Goal: Transaction & Acquisition: Download file/media

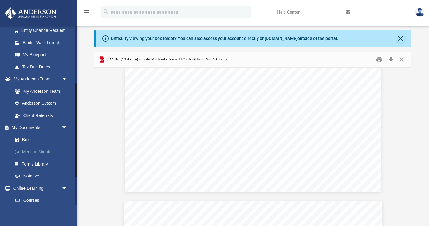
scroll to position [119, 0]
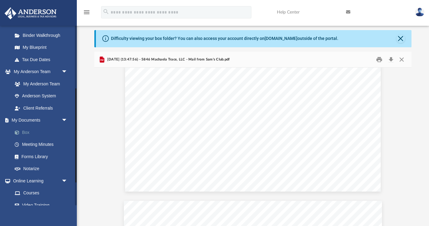
click at [27, 132] on link "Box" at bounding box center [43, 132] width 68 height 12
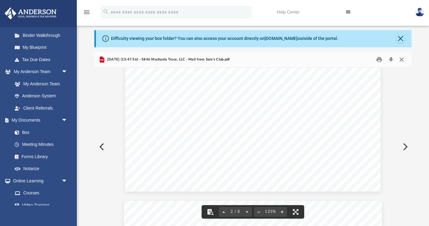
click at [402, 58] on button "Close" at bounding box center [401, 60] width 11 height 10
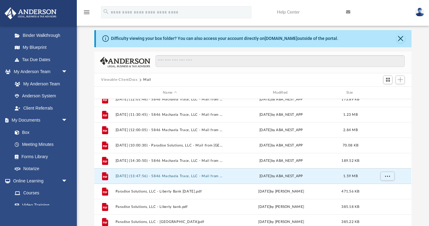
click at [127, 80] on button "Viewable-ClientDocs" at bounding box center [119, 80] width 36 height 6
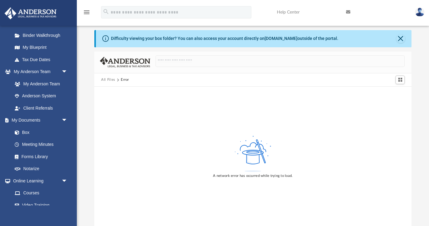
click at [413, 9] on link at bounding box center [419, 11] width 18 height 27
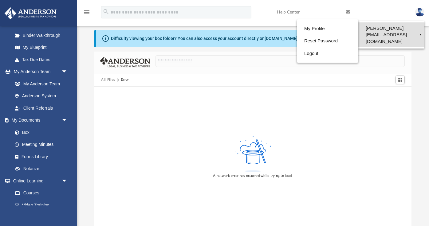
click at [408, 26] on link "[PERSON_NAME][EMAIL_ADDRESS][DOMAIN_NAME]" at bounding box center [391, 34] width 66 height 25
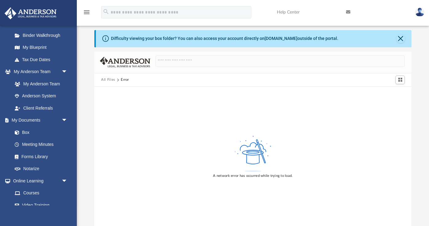
click at [407, 27] on div "Difficulty viewing your box folder? You can also access your account directly o…" at bounding box center [253, 121] width 352 height 209
click at [412, 21] on link at bounding box center [419, 11] width 18 height 27
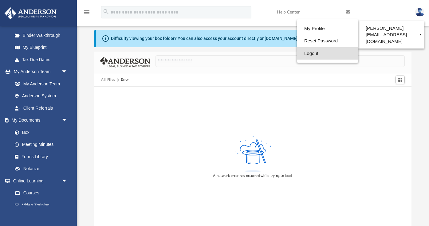
click at [317, 53] on link "Logout" at bounding box center [327, 53] width 61 height 13
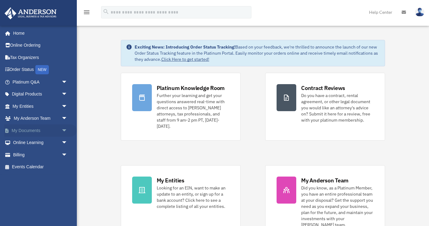
click at [31, 131] on link "My Documents arrow_drop_down" at bounding box center [40, 130] width 72 height 12
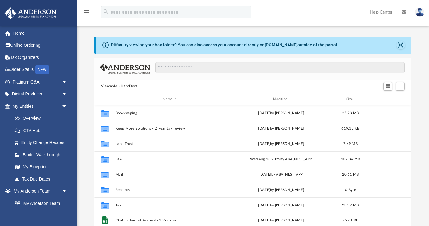
scroll to position [139, 317]
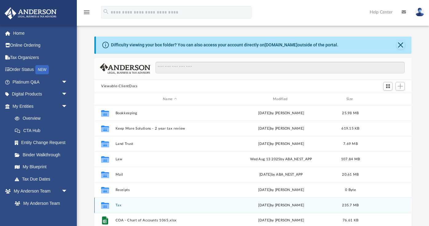
click at [118, 207] on button "Tax" at bounding box center [169, 205] width 109 height 4
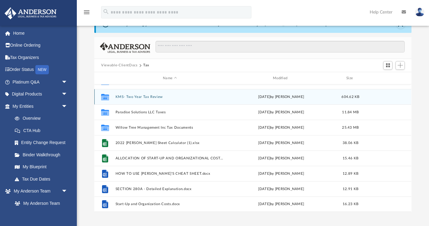
scroll to position [0, 0]
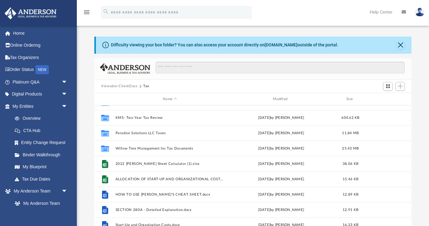
click at [120, 88] on button "Viewable-ClientDocs" at bounding box center [119, 87] width 36 height 6
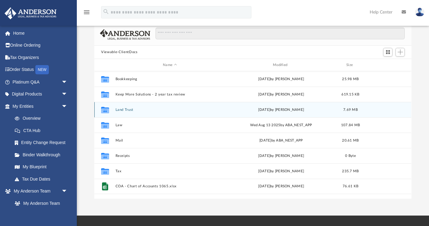
scroll to position [31, 0]
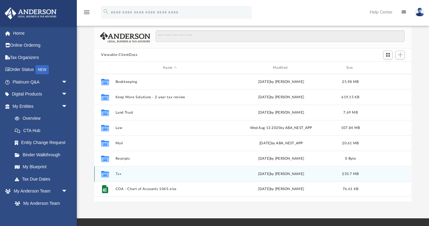
click at [119, 174] on button "Tax" at bounding box center [169, 174] width 109 height 4
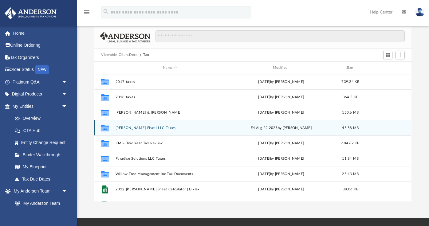
click at [146, 127] on button "Kelly Fiscal LLC Taxes" at bounding box center [169, 128] width 109 height 4
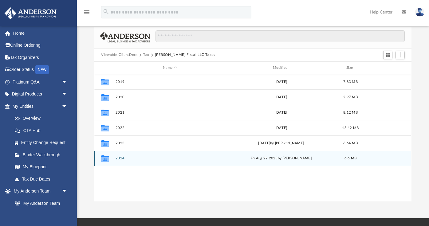
click at [123, 161] on div "Collaborated Folder 2024 Fri Aug 22 2025 by Jasmine Splunge 6.6 MB" at bounding box center [252, 158] width 317 height 15
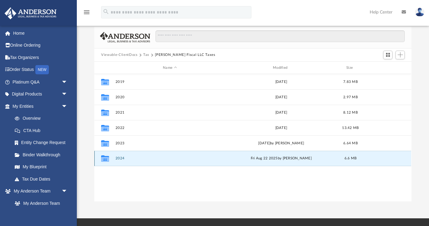
click at [122, 158] on button "2024" at bounding box center [169, 159] width 109 height 4
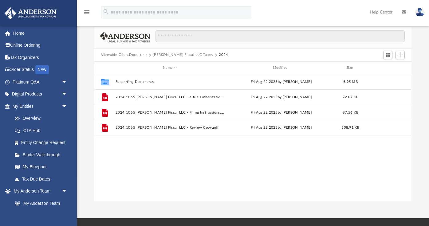
click at [135, 54] on button "Viewable-ClientDocs" at bounding box center [119, 55] width 36 height 6
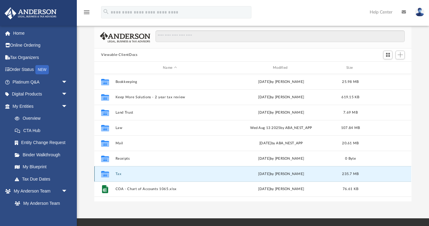
click at [117, 176] on button "Tax" at bounding box center [169, 174] width 109 height 4
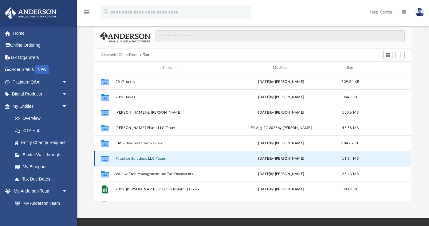
click at [138, 158] on button "Paradise Solutions LLC Taxes" at bounding box center [169, 159] width 109 height 4
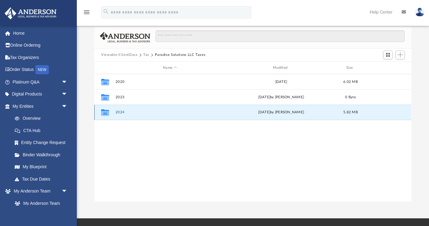
click at [120, 114] on button "2024" at bounding box center [169, 113] width 109 height 4
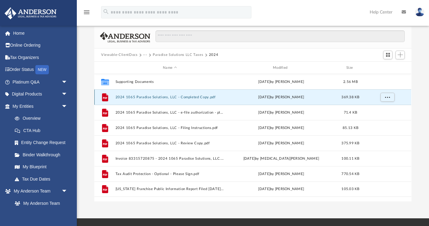
click at [183, 96] on button "2024 1065 Paradise Solutions, LLC - Completed Copy.pdf" at bounding box center [169, 97] width 109 height 4
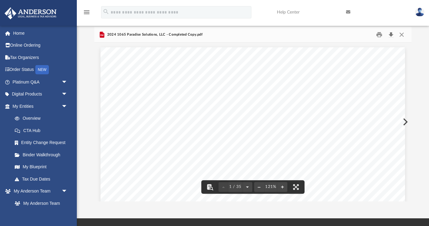
click at [392, 33] on button "Download" at bounding box center [390, 35] width 11 height 10
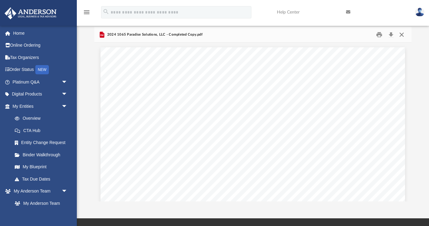
click at [400, 37] on button "Close" at bounding box center [401, 35] width 11 height 10
